Goal: Consume media (video, audio): Consume media (video, audio)

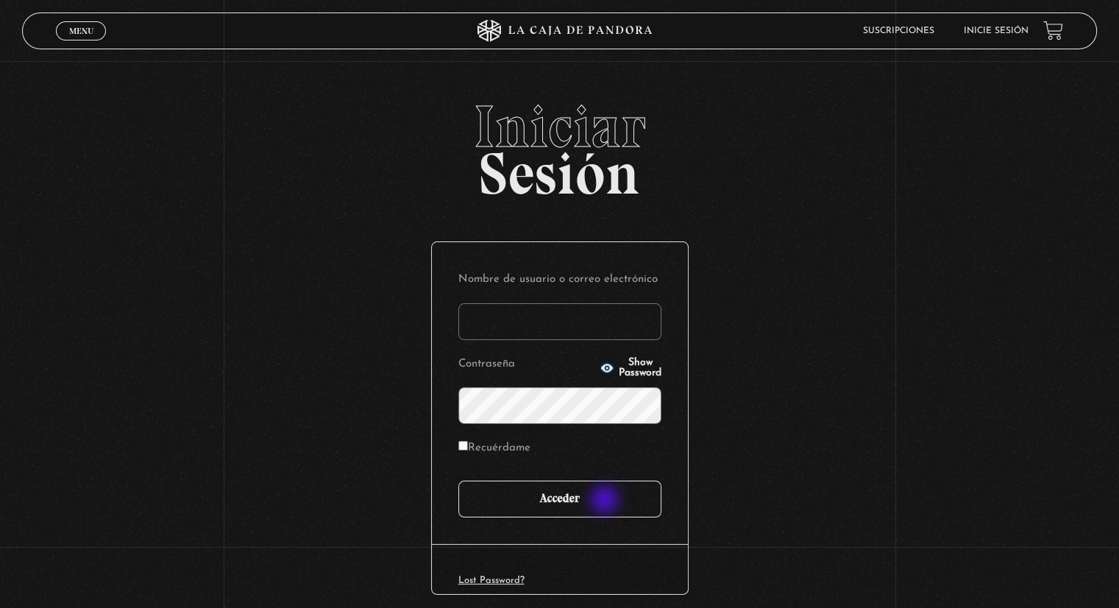
type input "yacuna@castillo.cr"
click at [606, 501] on input "Acceder" at bounding box center [559, 498] width 203 height 37
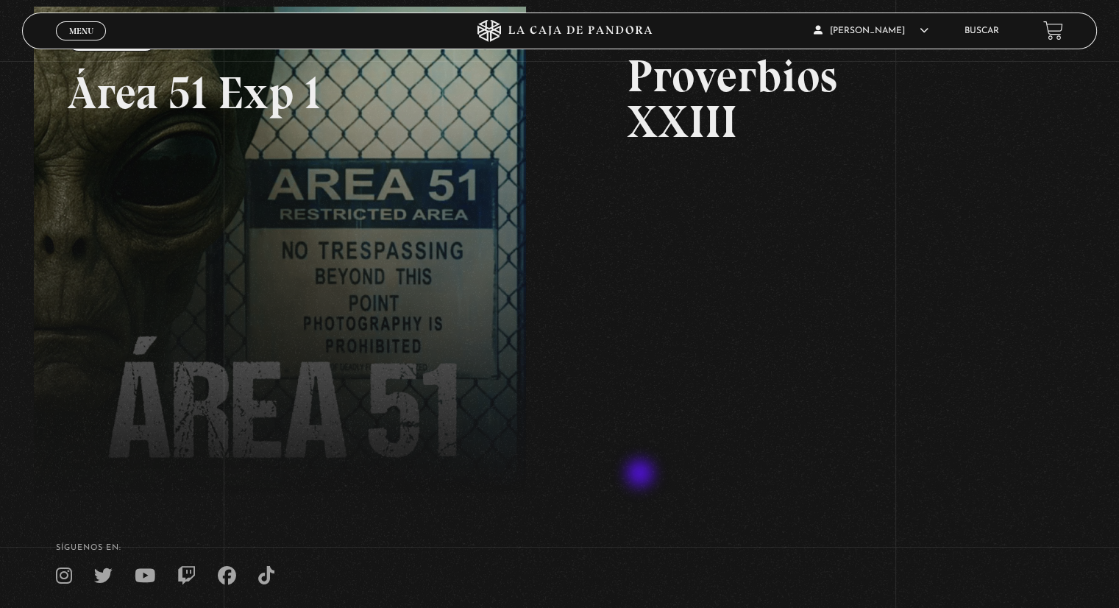
scroll to position [294, 0]
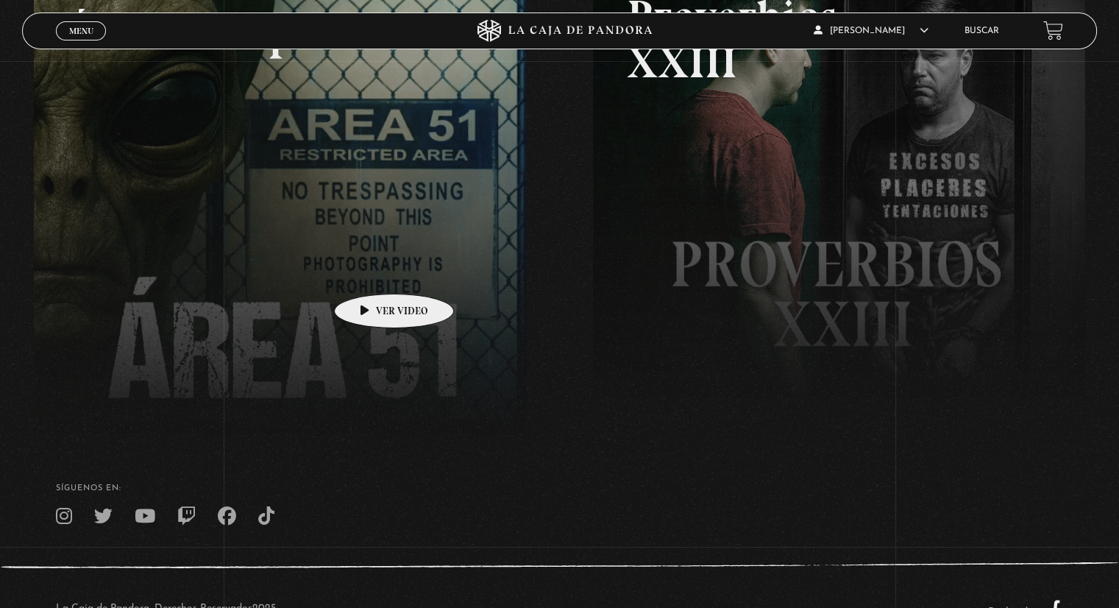
click at [371, 271] on link at bounding box center [593, 251] width 1119 height 608
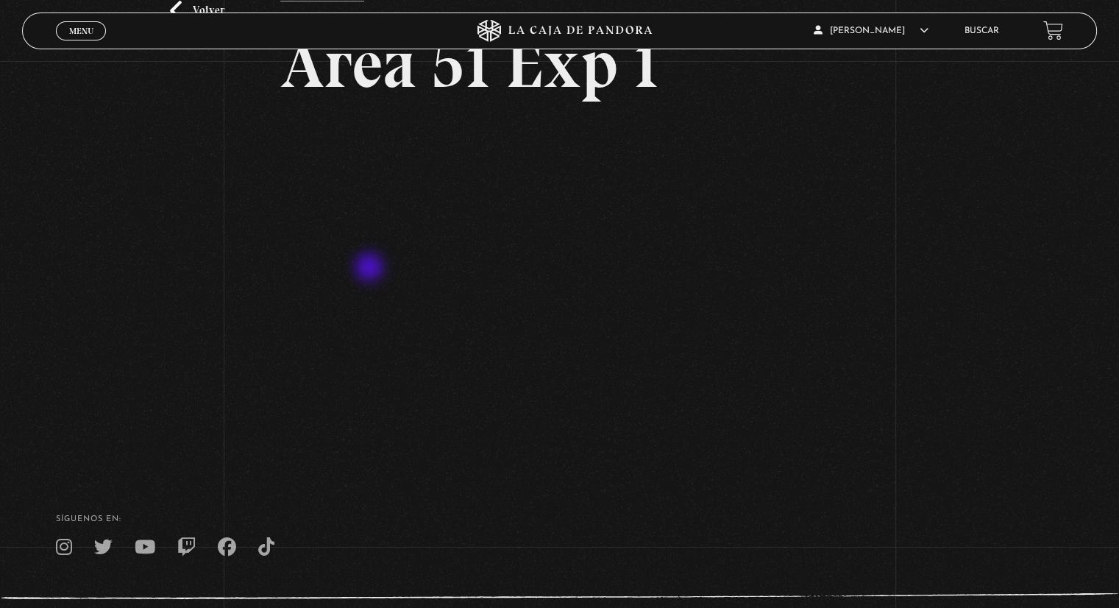
scroll to position [147, 0]
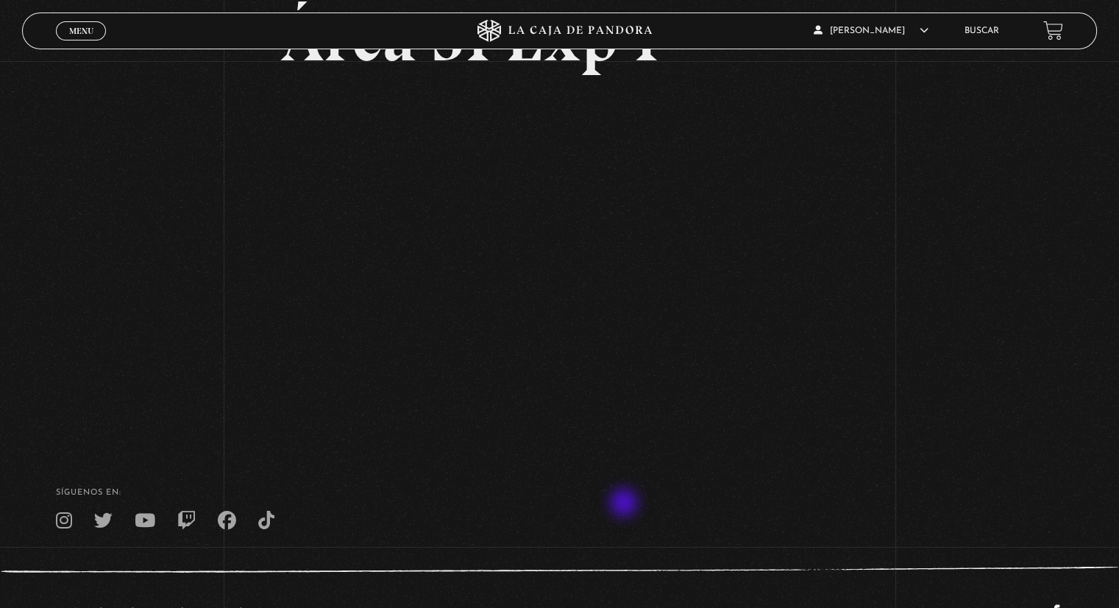
click at [625, 504] on div "SÍguenos en:" at bounding box center [559, 509] width 1119 height 41
